Goal: Information Seeking & Learning: Learn about a topic

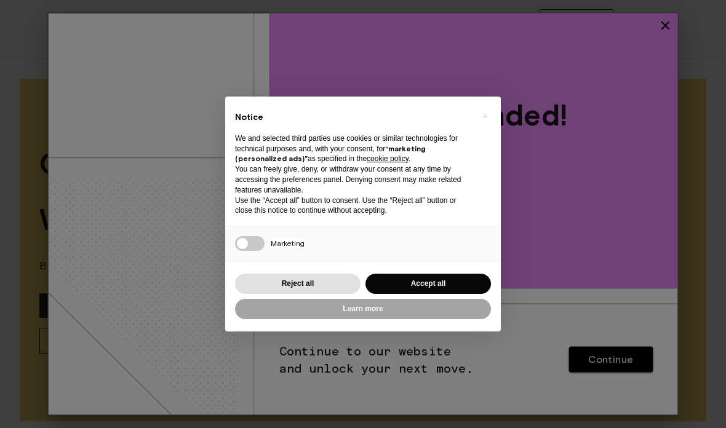
click at [435, 284] on button "Accept all" at bounding box center [429, 284] width 126 height 20
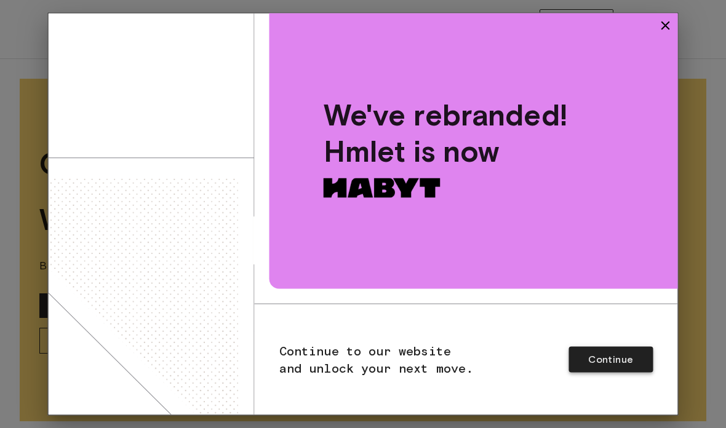
click at [637, 366] on button "Continue" at bounding box center [611, 360] width 84 height 26
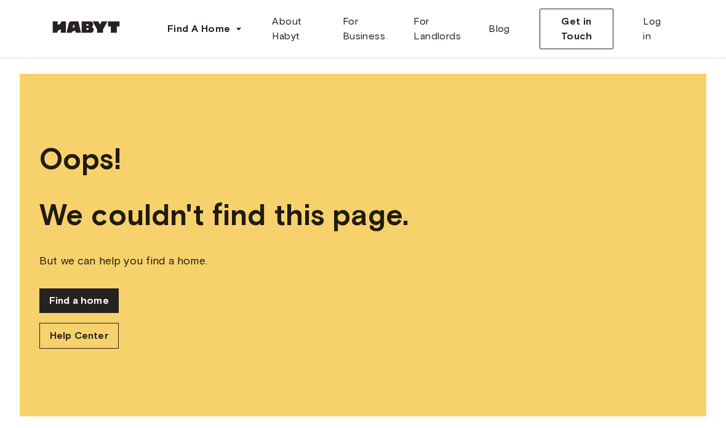
scroll to position [12, 0]
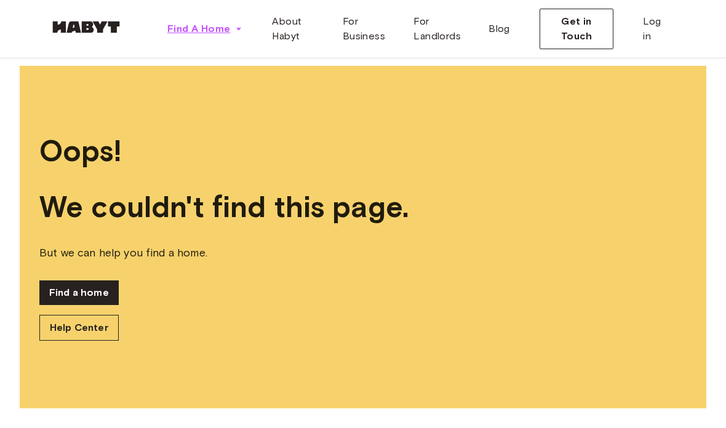
click at [216, 25] on span "Find A Home" at bounding box center [198, 29] width 63 height 15
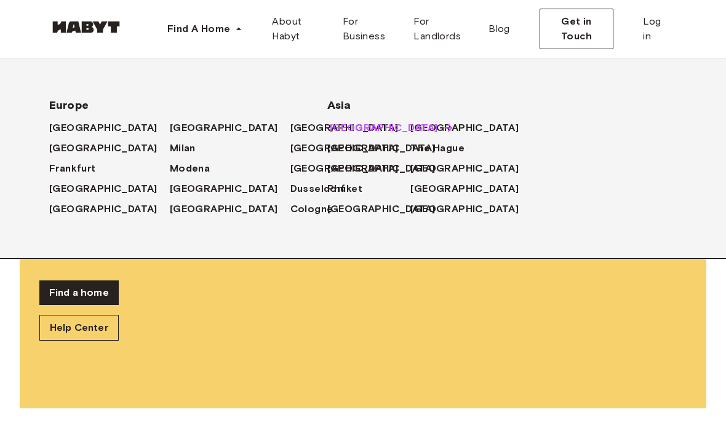
click at [361, 124] on span "[GEOGRAPHIC_DATA]" at bounding box center [384, 128] width 108 height 15
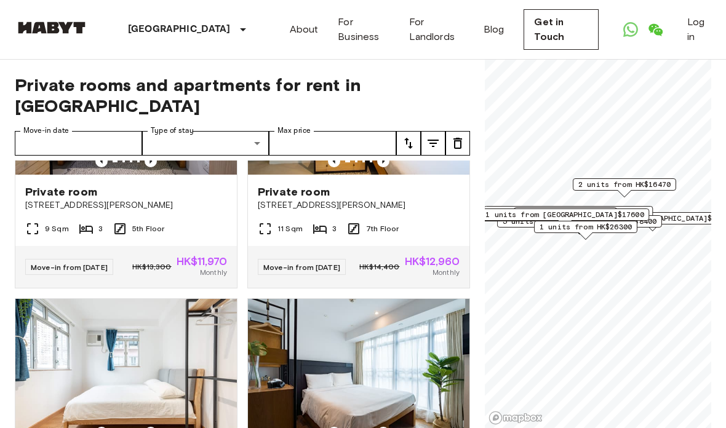
scroll to position [690, 0]
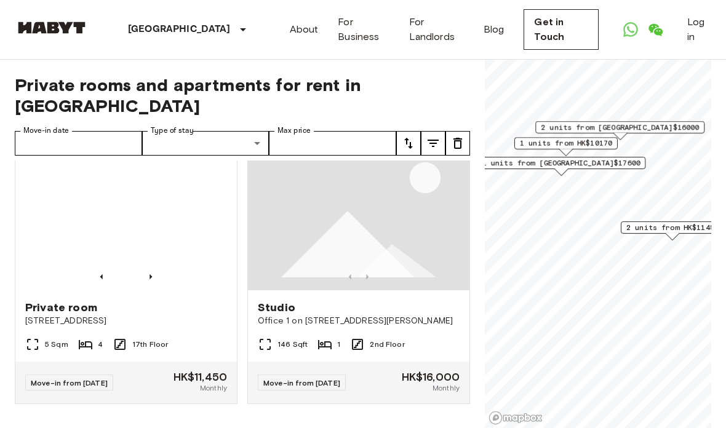
scroll to position [590, 0]
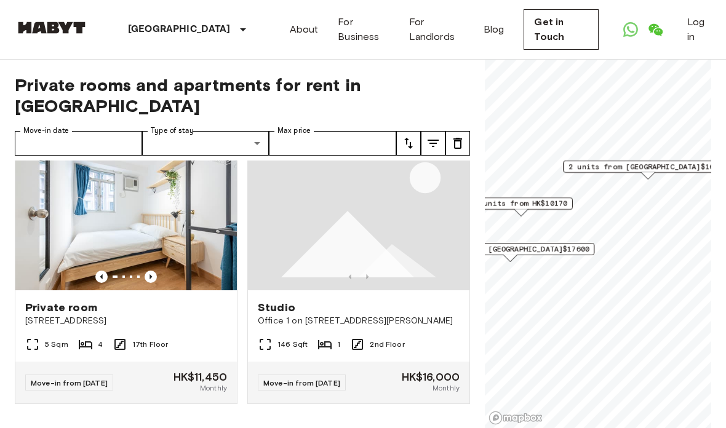
scroll to position [318, 0]
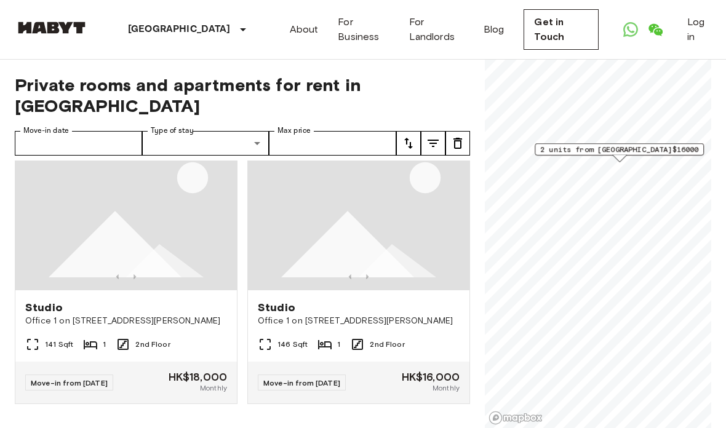
scroll to position [28, 0]
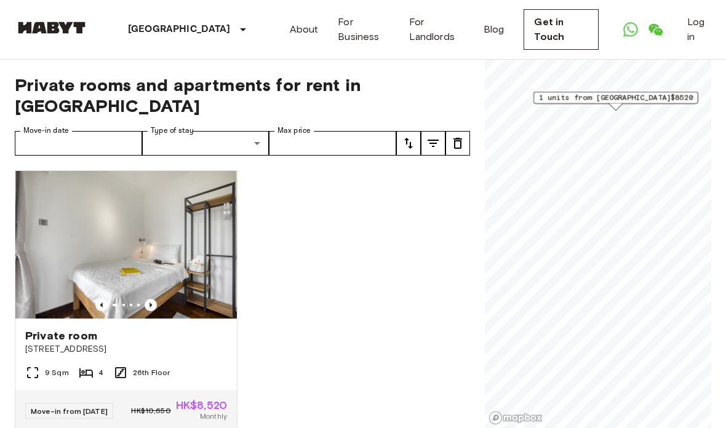
click at [630, 99] on span "1 units from [GEOGRAPHIC_DATA]$8520" at bounding box center [616, 97] width 154 height 11
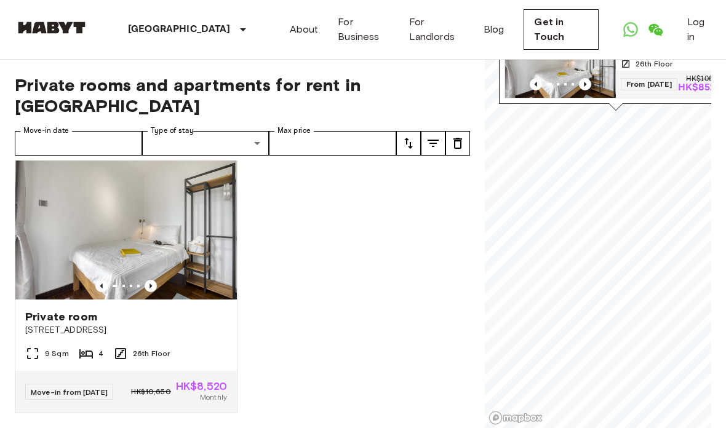
scroll to position [20, 0]
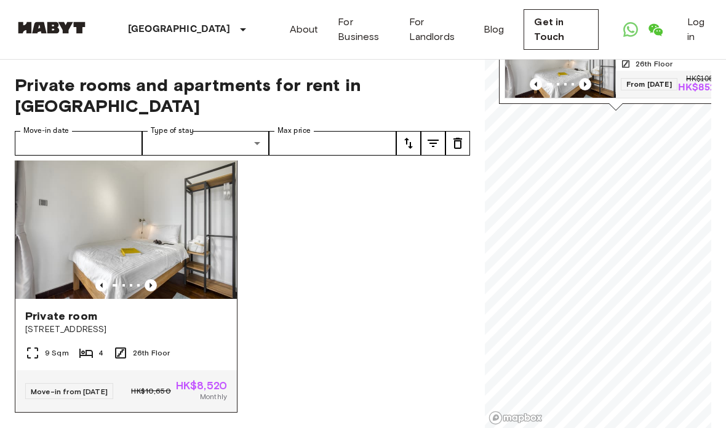
click at [190, 249] on img at bounding box center [126, 225] width 222 height 148
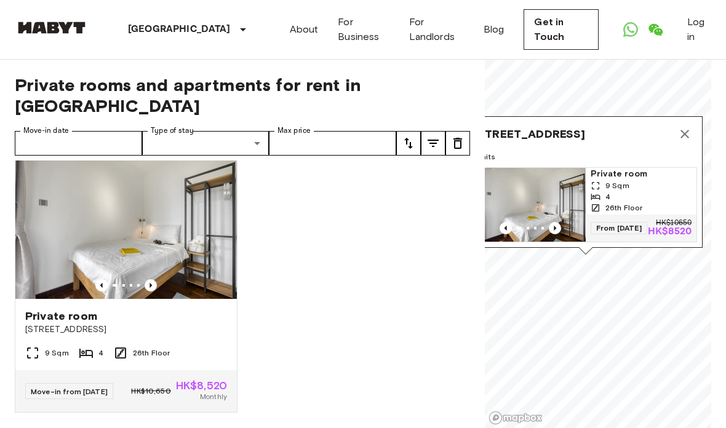
click at [688, 127] on icon "Map marker" at bounding box center [685, 134] width 15 height 15
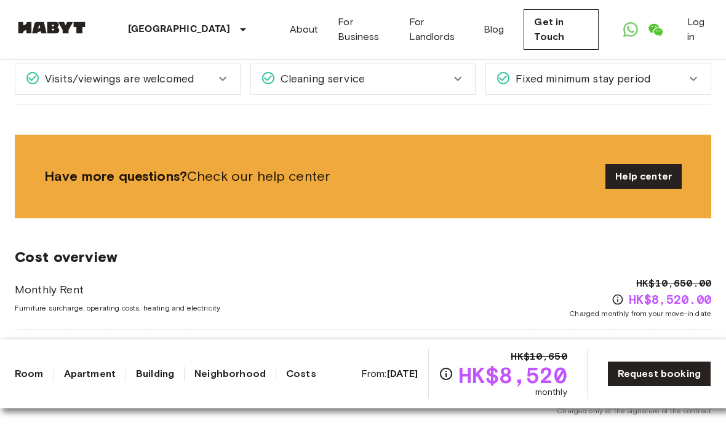
scroll to position [1412, 0]
